Goal: Navigation & Orientation: Find specific page/section

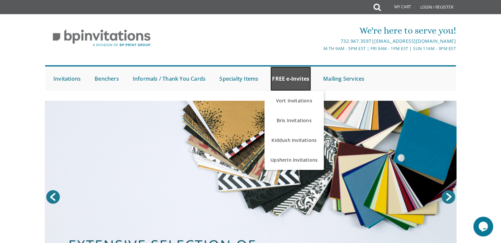
click at [283, 85] on link "FREE e-Invites" at bounding box center [291, 79] width 41 height 24
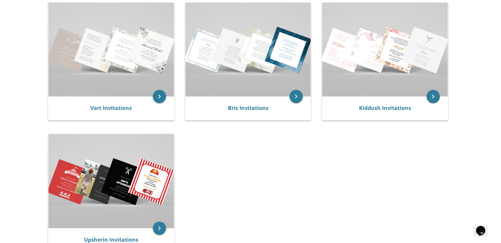
scroll to position [158, 0]
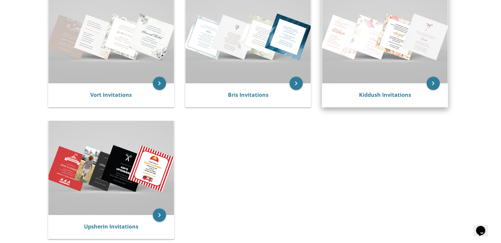
click at [369, 67] on img at bounding box center [385, 36] width 126 height 94
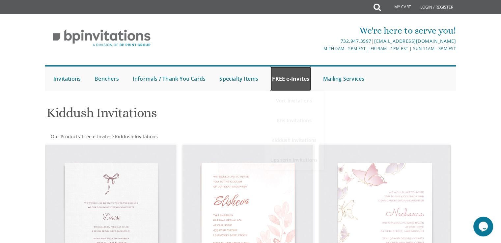
click at [298, 74] on link "FREE e-Invites" at bounding box center [291, 79] width 41 height 24
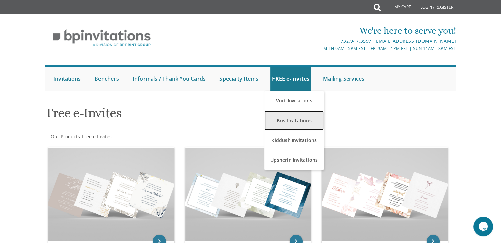
click at [288, 121] on link "Bris Invitations" at bounding box center [294, 121] width 59 height 20
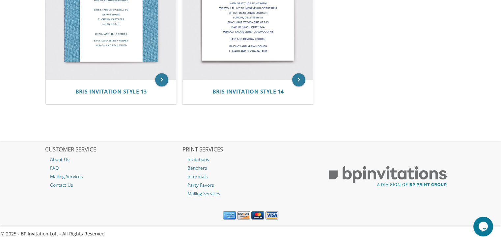
scroll to position [844, 0]
